Goal: Find specific page/section: Find specific page/section

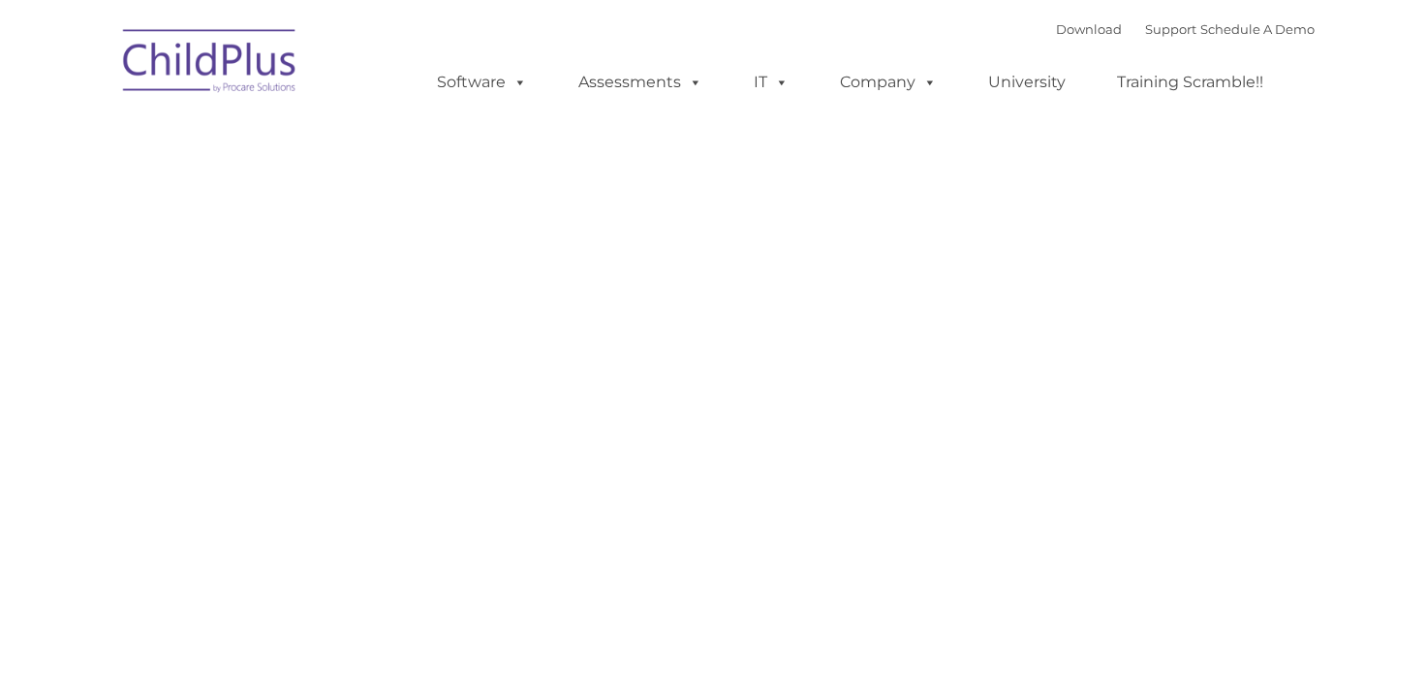
type input ""
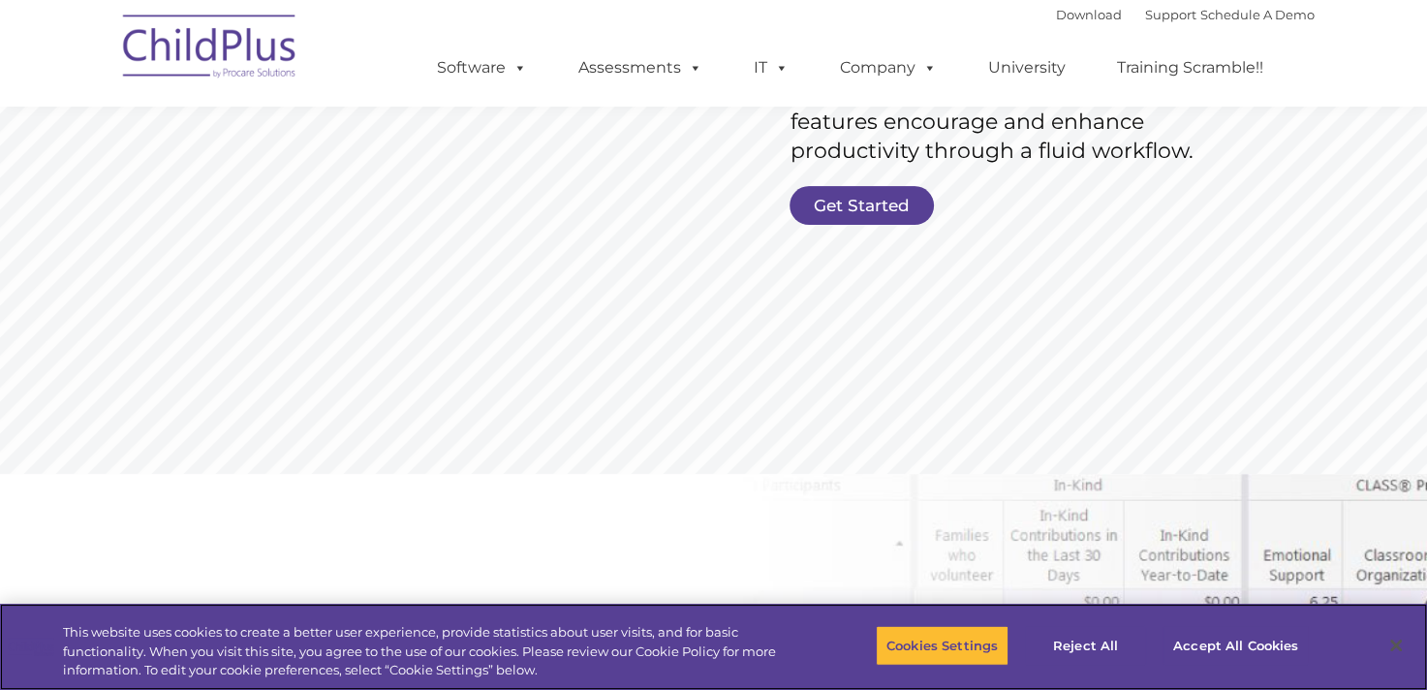
scroll to position [483, 0]
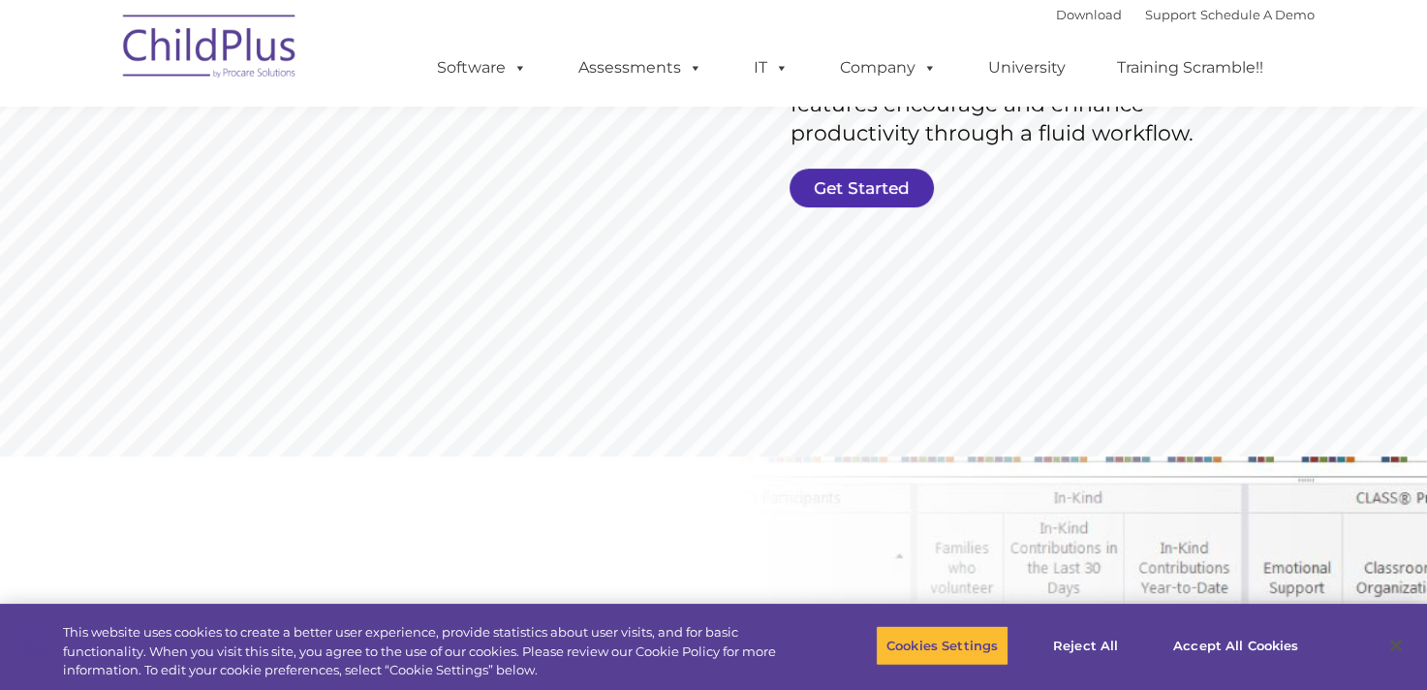
click at [847, 201] on link "Get Started" at bounding box center [862, 188] width 144 height 39
click at [841, 182] on link "Get Started" at bounding box center [862, 188] width 144 height 39
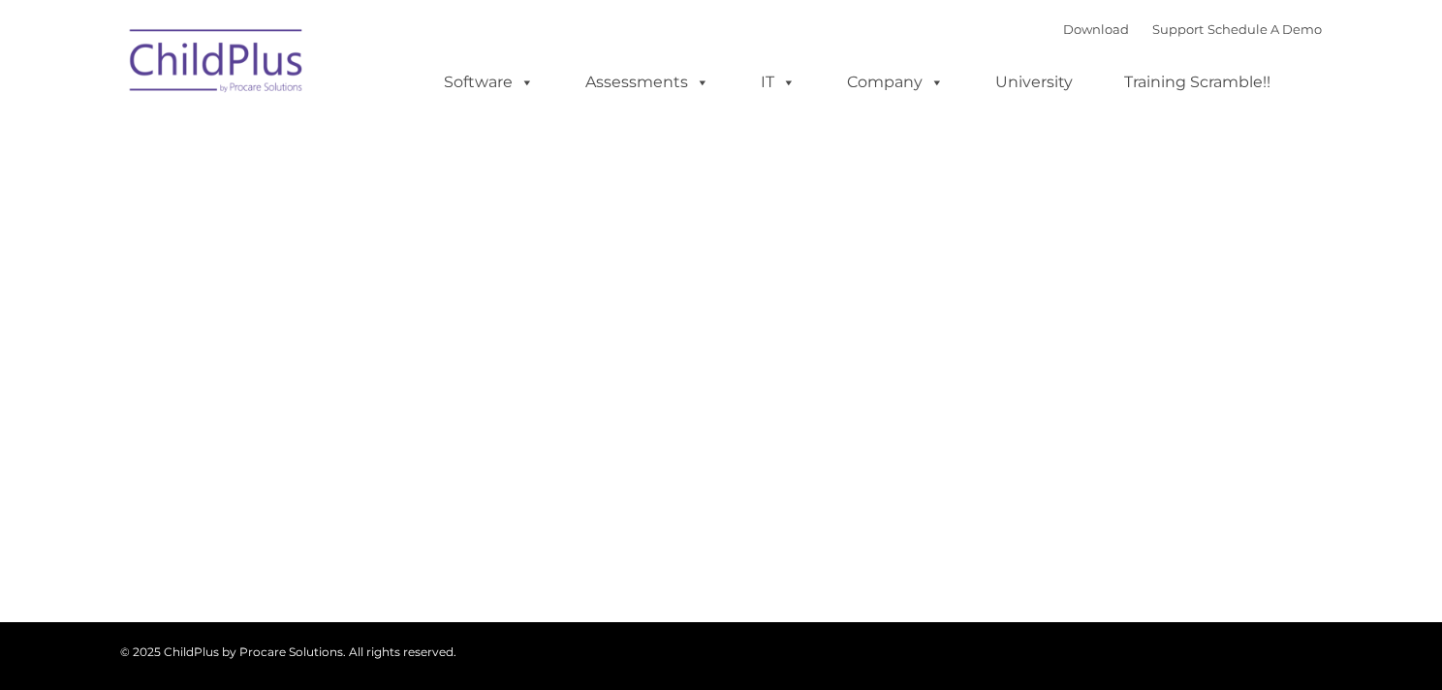
type input ""
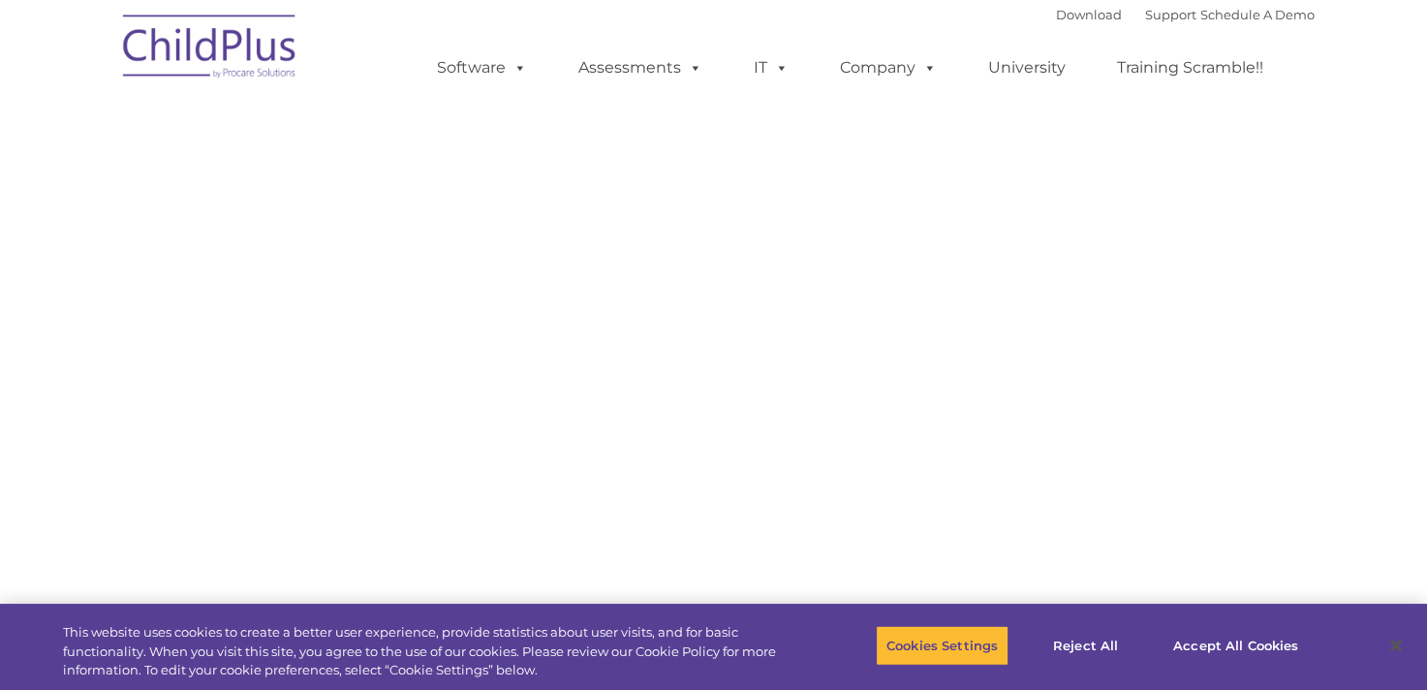
select select "MEDIUM"
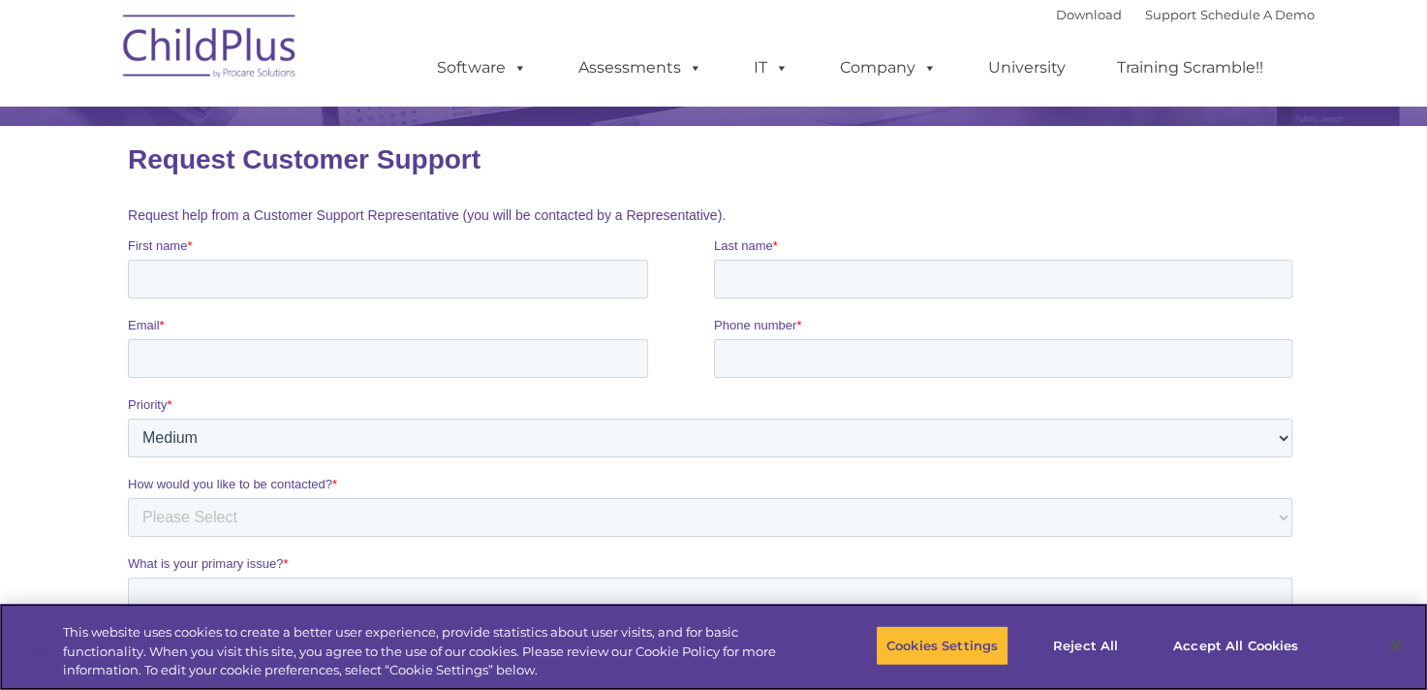
scroll to position [101, 0]
